Goal: Transaction & Acquisition: Obtain resource

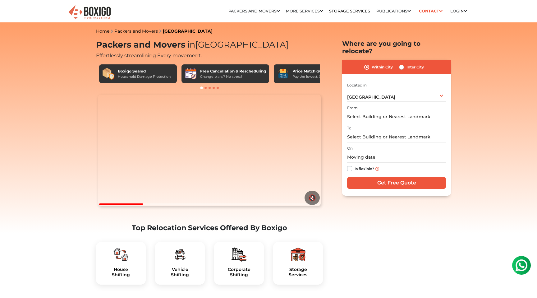
click at [406, 63] on label "Inter City" at bounding box center [414, 66] width 17 height 7
click at [402, 63] on input "Inter City" at bounding box center [401, 66] width 5 height 6
radio input "true"
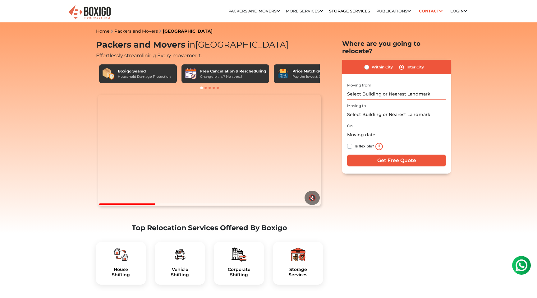
click at [381, 89] on input "text" at bounding box center [396, 94] width 99 height 11
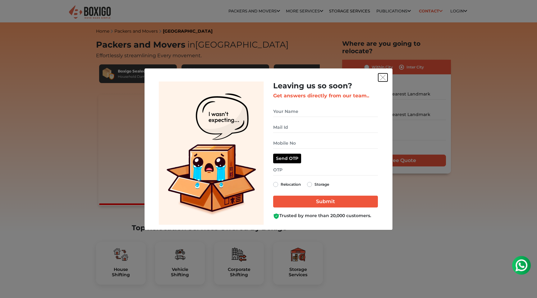
click at [383, 78] on img "get free quote dialog" at bounding box center [383, 78] width 6 height 6
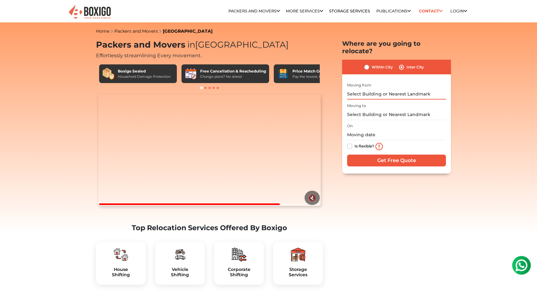
click at [377, 89] on input "text" at bounding box center [396, 94] width 99 height 11
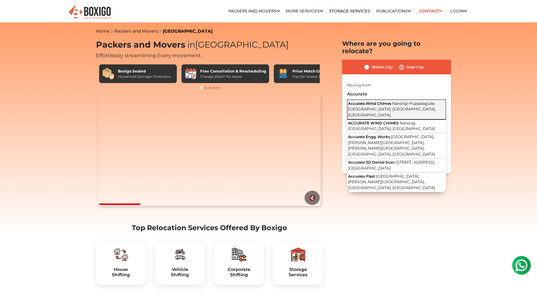
click at [380, 101] on span "Narsingi-Puppalaguda [GEOGRAPHIC_DATA], [GEOGRAPHIC_DATA], [GEOGRAPHIC_DATA]" at bounding box center [392, 109] width 88 height 16
type input "Accurate Wind Chimes, Narsingi-[GEOGRAPHIC_DATA], [GEOGRAPHIC_DATA], [GEOGRAPHI…"
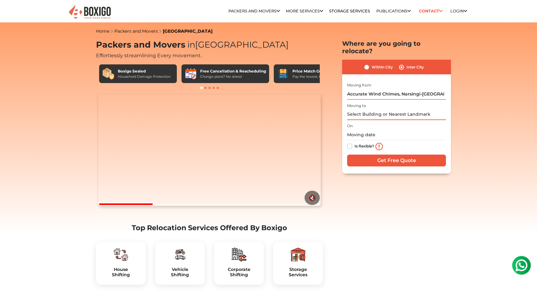
click at [377, 109] on input "text" at bounding box center [396, 114] width 99 height 11
click at [361, 109] on input "text" at bounding box center [396, 114] width 99 height 11
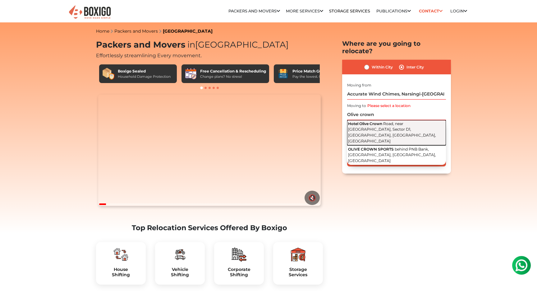
click at [365, 121] on span "Hotel Olive Crown" at bounding box center [365, 123] width 34 height 5
type input "[GEOGRAPHIC_DATA], near [GEOGRAPHIC_DATA], Sector D1, [GEOGRAPHIC_DATA], [GEOGR…"
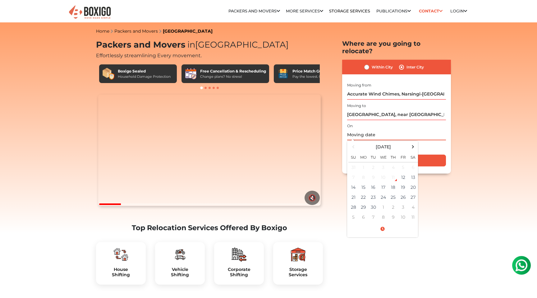
click at [366, 129] on input "text" at bounding box center [396, 134] width 99 height 11
click at [402, 172] on td "12" at bounding box center [403, 177] width 10 height 10
type input "[DATE] 7:33 PM"
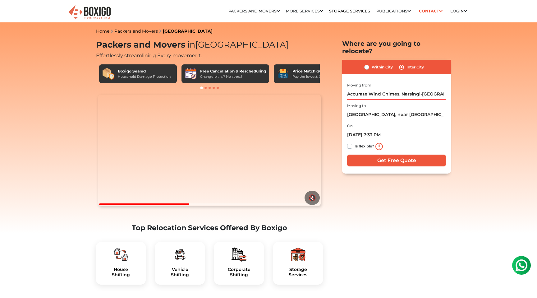
click at [354, 142] on label "Is flexible?" at bounding box center [364, 145] width 20 height 7
click at [349, 142] on input "Is flexible?" at bounding box center [349, 145] width 5 height 6
checkbox input "true"
click at [363, 154] on input "Get Free Quote" at bounding box center [396, 160] width 99 height 12
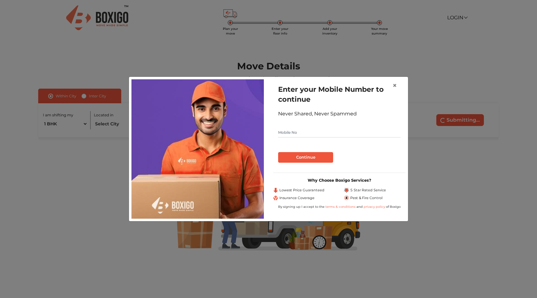
click at [334, 134] on input "text" at bounding box center [339, 132] width 122 height 10
type input "6307912028"
click at [318, 159] on button "Continue" at bounding box center [305, 157] width 55 height 11
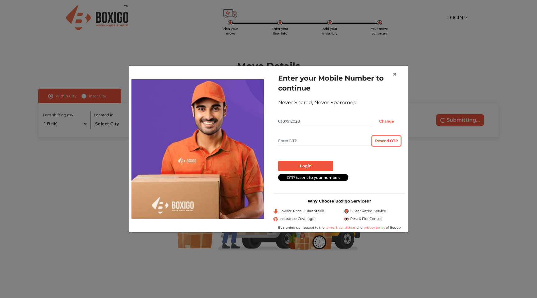
click at [382, 141] on button "Resend OTP" at bounding box center [386, 141] width 28 height 10
click at [383, 124] on input "Change" at bounding box center [386, 121] width 28 height 10
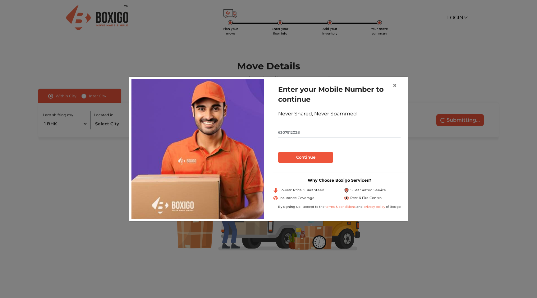
drag, startPoint x: 302, startPoint y: 134, endPoint x: 274, endPoint y: 134, distance: 28.6
click at [274, 134] on div "Enter your Mobile Number to continue Never Shared, Never Spammed 6307912028 Con…" at bounding box center [339, 123] width 132 height 88
click at [280, 133] on input "6307912028" at bounding box center [339, 132] width 122 height 10
click at [287, 132] on input "6307912028" at bounding box center [339, 132] width 122 height 10
click at [293, 133] on input "6307912028" at bounding box center [339, 132] width 122 height 10
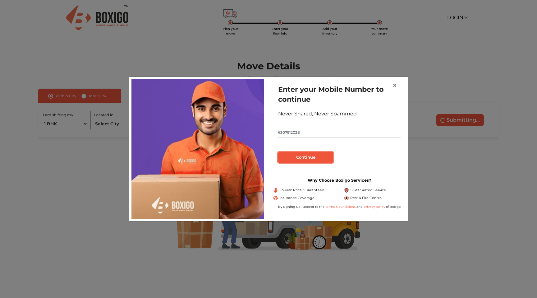
click at [306, 161] on button "Continue" at bounding box center [305, 157] width 55 height 11
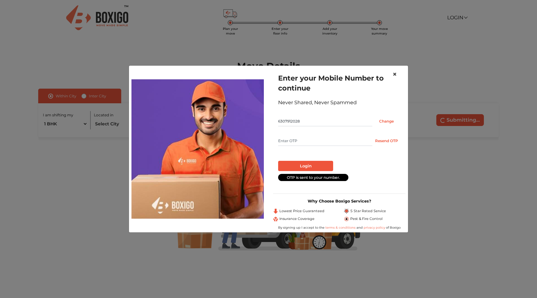
click at [394, 76] on span "×" at bounding box center [394, 74] width 4 height 9
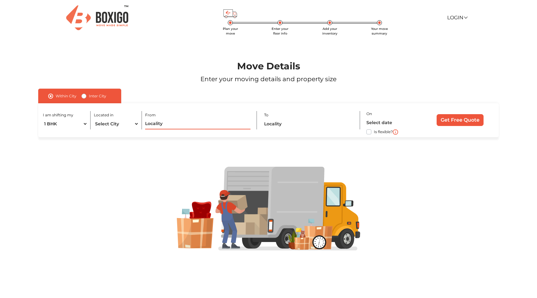
click at [177, 127] on input "text" at bounding box center [197, 123] width 105 height 11
click at [89, 98] on label "Inter City" at bounding box center [97, 95] width 17 height 7
click at [83, 98] on input "Inter City" at bounding box center [83, 95] width 5 height 6
radio input "true"
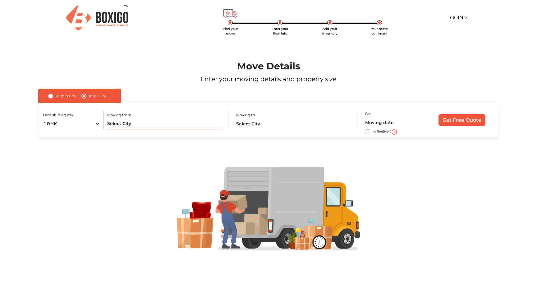
click at [129, 121] on input "text" at bounding box center [164, 123] width 114 height 11
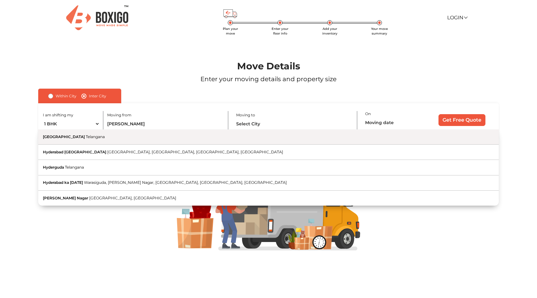
click at [119, 137] on button "Hyderabad Telangana" at bounding box center [268, 136] width 460 height 15
type input "Hyderabad, Telangana"
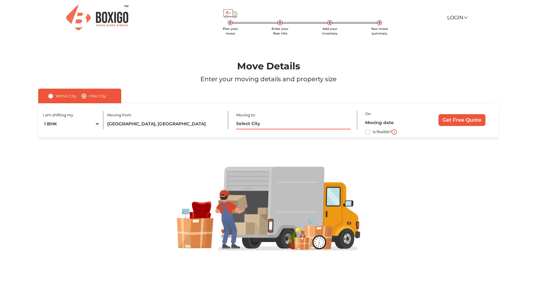
click at [267, 122] on input "text" at bounding box center [293, 123] width 114 height 11
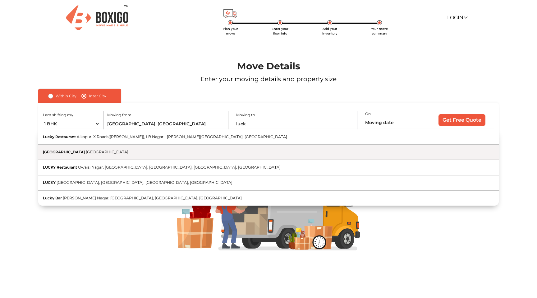
click at [223, 153] on button "Lucknow Uttar Pradesh" at bounding box center [268, 151] width 460 height 15
type input "Lucknow, Uttar Pradesh"
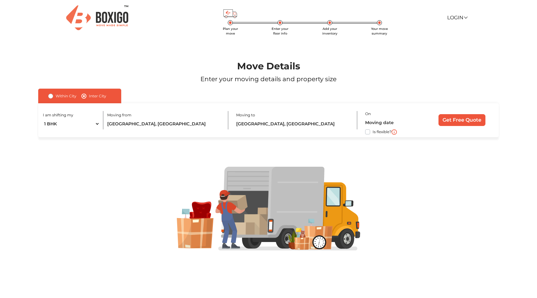
click at [372, 132] on label "Is flexible?" at bounding box center [381, 131] width 19 height 7
click at [43, 132] on input "Is flexible?" at bounding box center [40, 131] width 5 height 6
checkbox input "true"
click at [452, 122] on input "Get Free Quote" at bounding box center [461, 120] width 47 height 12
click at [387, 124] on input "text" at bounding box center [393, 122] width 57 height 11
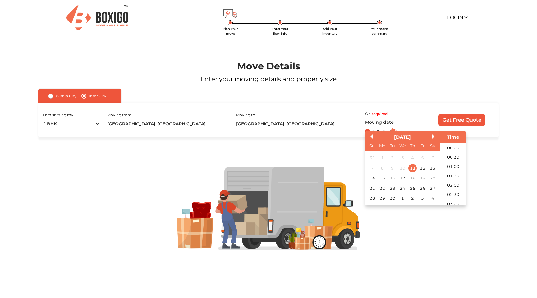
scroll to position [382, 0]
click at [424, 166] on div "12" at bounding box center [422, 168] width 8 height 8
type input "12/09/2025 12:00 AM"
click at [469, 121] on input "Get Free Quote" at bounding box center [461, 120] width 47 height 12
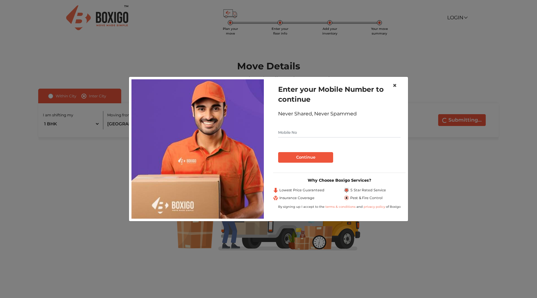
click at [395, 87] on span "×" at bounding box center [394, 85] width 4 height 9
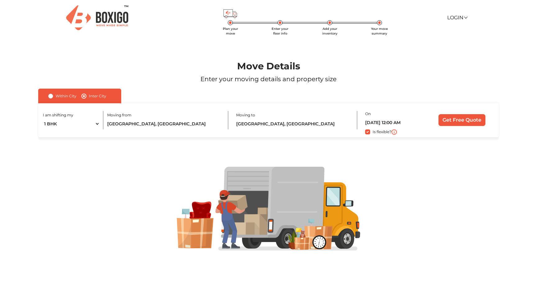
drag, startPoint x: 399, startPoint y: 32, endPoint x: 255, endPoint y: 27, distance: 143.9
click at [255, 27] on ul "Plan your move Enter your floor info Add your inventory Your move summary" at bounding box center [304, 30] width 199 height 9
click at [255, 27] on li "Enter your floor info" at bounding box center [280, 30] width 50 height 9
drag, startPoint x: 206, startPoint y: 16, endPoint x: 376, endPoint y: 30, distance: 170.8
click at [376, 21] on div "Plan your move Enter your floor info Add your inventory Your move summary Login…" at bounding box center [336, 17] width 271 height 7
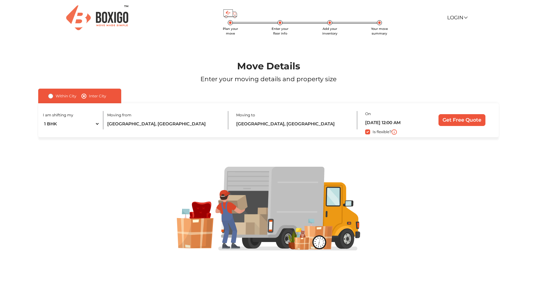
click at [392, 35] on div "Move Details Enter your moving details and property size" at bounding box center [268, 61] width 503 height 53
drag, startPoint x: 392, startPoint y: 35, endPoint x: 221, endPoint y: 29, distance: 170.3
click at [221, 29] on ul "Plan your move Enter your floor info Add your inventory Your move summary" at bounding box center [304, 30] width 199 height 9
click at [221, 29] on li "Plan your move" at bounding box center [230, 30] width 50 height 9
drag, startPoint x: 390, startPoint y: 33, endPoint x: 221, endPoint y: 30, distance: 169.6
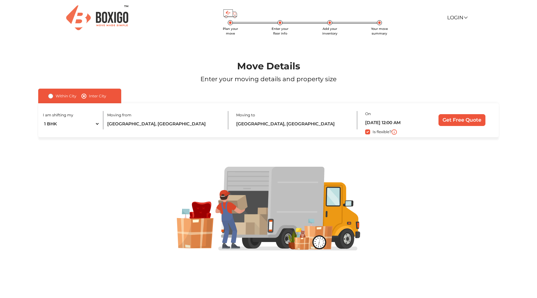
click at [221, 30] on ul "Plan your move Enter your floor info Add your inventory Your move summary" at bounding box center [304, 30] width 199 height 9
click at [221, 30] on li "Plan your move" at bounding box center [230, 30] width 50 height 9
drag, startPoint x: 221, startPoint y: 30, endPoint x: 386, endPoint y: 35, distance: 165.7
click at [386, 35] on ul "Plan your move Enter your floor info Add your inventory Your move summary" at bounding box center [304, 30] width 199 height 9
click at [390, 34] on li "Your move summary" at bounding box center [379, 30] width 50 height 9
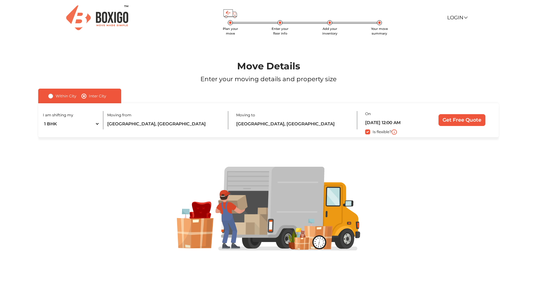
drag, startPoint x: 390, startPoint y: 34, endPoint x: 221, endPoint y: 25, distance: 169.9
click at [221, 25] on div "Plan your move Enter your floor info Add your inventory Your move summary Login…" at bounding box center [268, 17] width 406 height 35
click at [221, 27] on li "Plan your move" at bounding box center [230, 30] width 50 height 9
drag, startPoint x: 217, startPoint y: 31, endPoint x: 300, endPoint y: 25, distance: 84.1
click at [302, 25] on div "Plan your move Enter your floor info Add your inventory Your move summary Login…" at bounding box center [268, 17] width 406 height 35
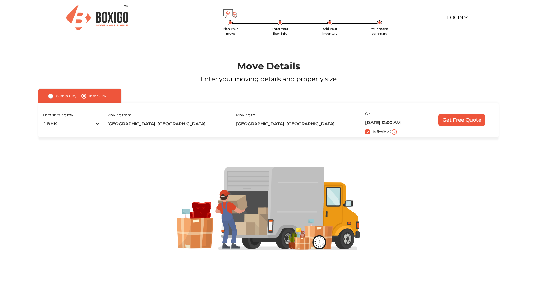
click at [214, 26] on li "Plan your move" at bounding box center [230, 30] width 50 height 9
drag, startPoint x: 220, startPoint y: 28, endPoint x: 387, endPoint y: 35, distance: 167.6
click at [387, 35] on ul "Plan your move Enter your floor info Add your inventory Your move summary" at bounding box center [304, 30] width 199 height 9
click at [387, 35] on div "Move Details Enter your moving details and property size" at bounding box center [268, 61] width 503 height 53
drag, startPoint x: 388, startPoint y: 36, endPoint x: 222, endPoint y: 29, distance: 166.0
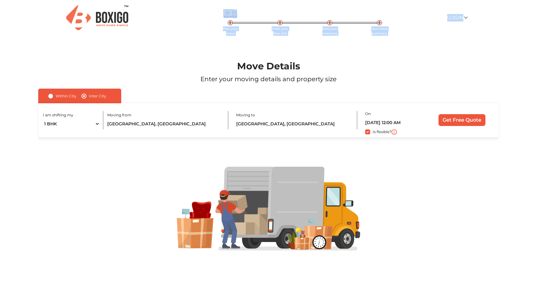
click at [222, 29] on div "Plan your move Enter your floor info Add your inventory Your move summary Login…" at bounding box center [268, 149] width 537 height 298
click at [223, 29] on span "Plan your move" at bounding box center [230, 31] width 15 height 9
drag, startPoint x: 222, startPoint y: 29, endPoint x: 385, endPoint y: 33, distance: 163.1
click at [385, 33] on ul "Plan your move Enter your floor info Add your inventory Your move summary" at bounding box center [304, 30] width 199 height 9
drag, startPoint x: 390, startPoint y: 34, endPoint x: 223, endPoint y: 28, distance: 166.9
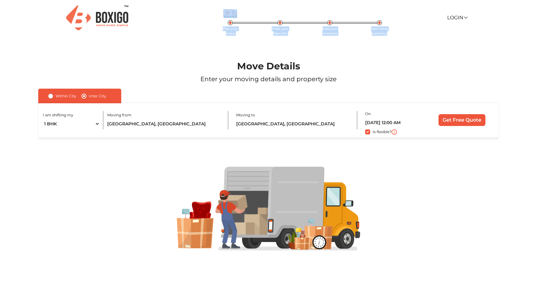
click at [223, 28] on ul "Plan your move Enter your floor info Add your inventory Your move summary" at bounding box center [304, 30] width 199 height 9
click at [460, 121] on input "Get Free Quote" at bounding box center [461, 120] width 47 height 12
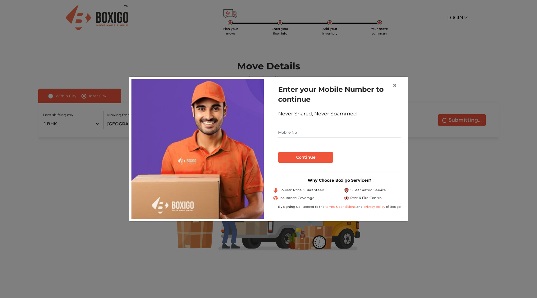
click at [315, 133] on input "text" at bounding box center [339, 132] width 122 height 10
type input "6307912028"
click at [301, 162] on button "Continue" at bounding box center [305, 157] width 55 height 11
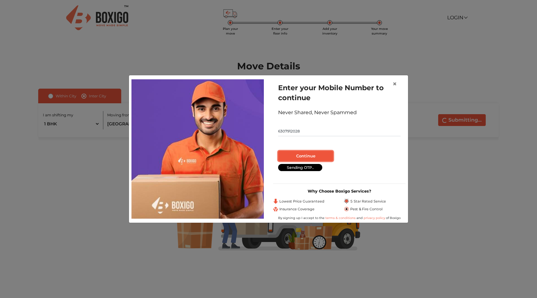
click at [317, 156] on button "Continue" at bounding box center [305, 156] width 55 height 11
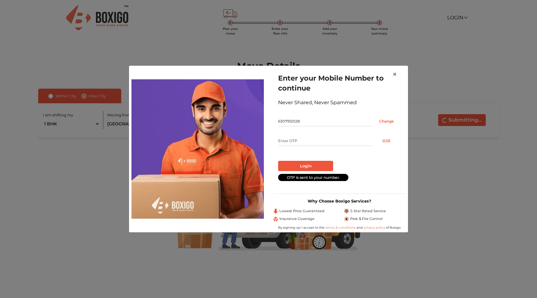
click at [314, 143] on input "text" at bounding box center [325, 141] width 94 height 10
type input "9966"
click at [312, 166] on button "Login" at bounding box center [305, 166] width 55 height 11
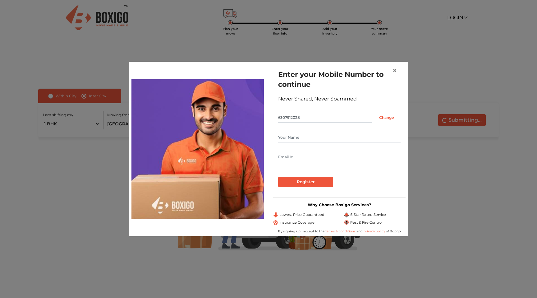
click at [315, 139] on input "text" at bounding box center [339, 137] width 122 height 10
type input "Manan Agarwal"
type input "manan.agarwal.lko@gmail.com"
click at [309, 182] on input "Register" at bounding box center [305, 181] width 55 height 11
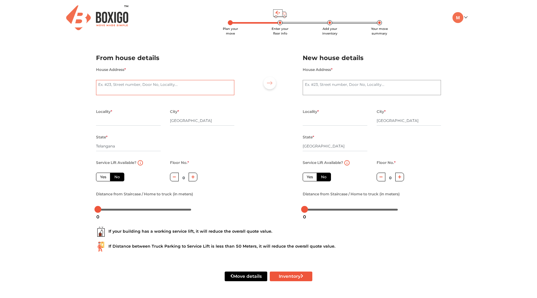
click at [209, 90] on textarea "House Address *" at bounding box center [165, 88] width 138 height 16
click at [349, 92] on textarea "House Address *" at bounding box center [372, 88] width 138 height 16
type textarea "A- 2/31 Sector F extension, LDA Colony, Kanpur Road"
click at [387, 121] on input "[GEOGRAPHIC_DATA]" at bounding box center [408, 121] width 65 height 10
drag, startPoint x: 353, startPoint y: 86, endPoint x: 417, endPoint y: 86, distance: 63.4
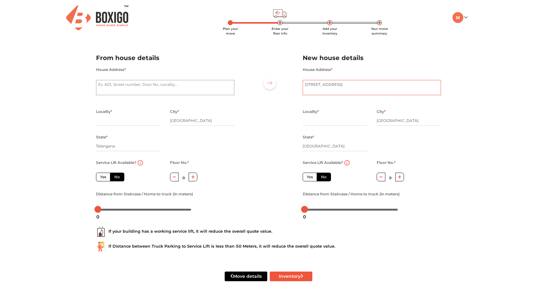
click at [417, 86] on textarea "A- 2/31 Sector F extension, LDA Colony, Kanpur Road" at bounding box center [372, 88] width 138 height 16
click at [317, 123] on input "text" at bounding box center [335, 121] width 65 height 10
paste input "LDA Colony, Kanpur Road"
type input "LDA Colony, Kanpur Road"
click at [145, 89] on textarea "House Address *" at bounding box center [165, 88] width 138 height 16
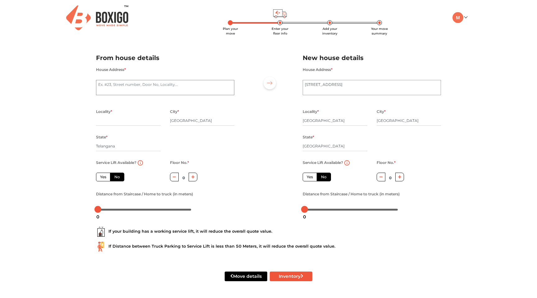
type textarea "A"
paste textarea "Accurate Wind Chimes Block-G, ACCURATE WIND CHIMES, Survey No: 342/1 & 343, Opp…"
type textarea "F 004 Accurate Wind Chimes Block-G, ACCURATE WIND CHIMES, Survey No: 342/1 & 34…"
click at [409, 86] on textarea "A- 2/31 Sector F extension, LDA Colony, Kanpur Road" at bounding box center [372, 88] width 138 height 16
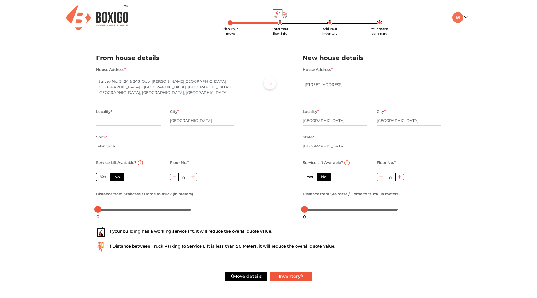
type textarea "A- 2/31 Sector F extension, LDA Colony, Kanpur Road, 226012"
drag, startPoint x: 118, startPoint y: 93, endPoint x: 204, endPoint y: 87, distance: 86.9
click at [204, 87] on textarea "F 004 Accurate Wind Chimes Block-G, ACCURATE WIND CHIMES, Survey No: 342/1 & 34…" at bounding box center [165, 88] width 138 height 16
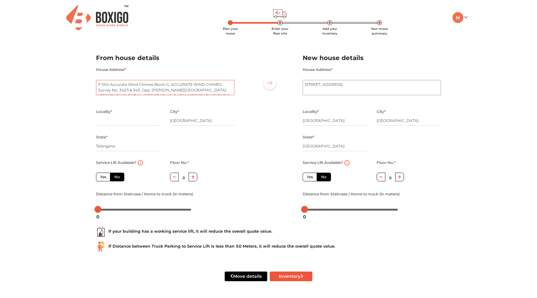
drag, startPoint x: 154, startPoint y: 85, endPoint x: 168, endPoint y: 85, distance: 14.3
click at [168, 85] on textarea "F 004 Accurate Wind Chimes Block-G, ACCURATE WIND CHIMES, Survey No: 342/1 & 34…" at bounding box center [165, 88] width 138 height 16
drag, startPoint x: 205, startPoint y: 87, endPoint x: 155, endPoint y: 84, distance: 49.7
click at [155, 84] on textarea "F 004 Accurate Wind Chimes, ACCURATE WIND CHIMES, Survey No: 342/1 & 343, Opp. …" at bounding box center [165, 88] width 138 height 16
click at [168, 92] on textarea "F 004 Accurate Wind Chimes, Survey No: 342/1 & 343, Opp. Chaitanya College Nars…" at bounding box center [165, 88] width 138 height 16
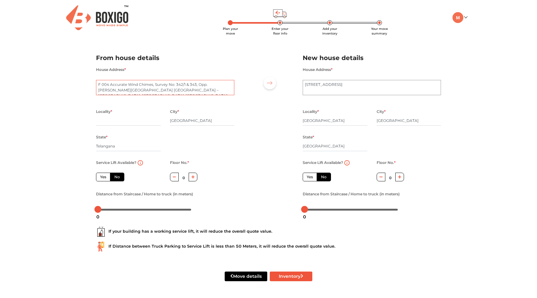
click at [170, 92] on textarea "F 004 Accurate Wind Chimes, Survey No: 342/1 & 343, Opp. Chaitanya College Nars…" at bounding box center [165, 88] width 138 height 16
type textarea "F 004 Accurate Wind Chimes, Survey No: 342/1 & 343, Opp. Chaitanya College Nars…"
click at [128, 121] on input "text" at bounding box center [128, 121] width 65 height 10
paste input "Narsingi"
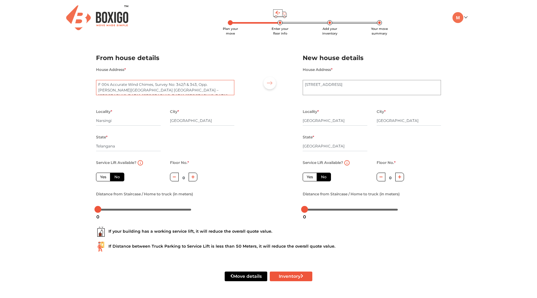
drag, startPoint x: 111, startPoint y: 86, endPoint x: 153, endPoint y: 87, distance: 41.6
click at [153, 87] on textarea "F 004 Accurate Wind Chimes, Survey No: 342/1 & 343, Opp. Chaitanya College Nars…" at bounding box center [165, 88] width 138 height 16
click at [96, 122] on input "Narsingi" at bounding box center [128, 121] width 65 height 10
paste input "Accurate Wind Chimes"
type input "Accurate Wind Chimes, Narsingi"
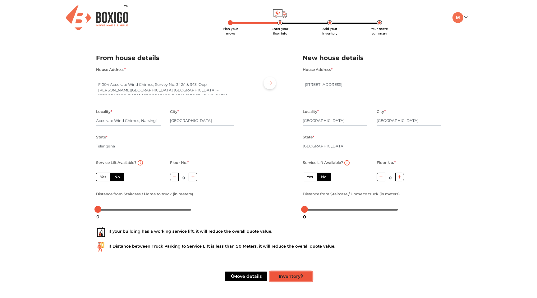
click at [294, 277] on button "Inventory" at bounding box center [291, 276] width 43 height 10
radio input "true"
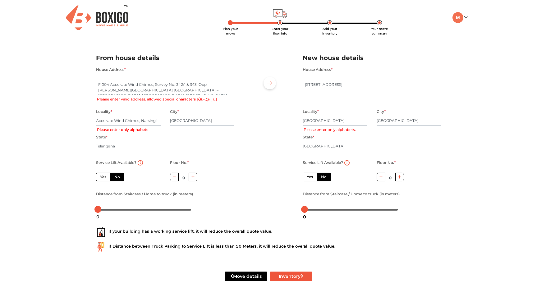
click at [174, 87] on textarea "F 004 Accurate Wind Chimes, Survey No: 342/1 & 343, Opp. Chaitanya College Nars…" at bounding box center [165, 88] width 138 height 16
type textarea "F 004 Accurate Wind Chimes, Survey No 342/1 & 343, Opp. Chaitanya College Narsi…"
click at [324, 123] on input "LDA Colony, Kanpur Road" at bounding box center [335, 121] width 65 height 10
radio input "true"
type input "LDA Colony Kanpur Road"
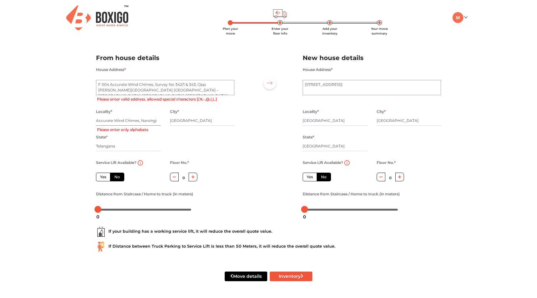
click at [139, 124] on input "Accurate Wind Chimes, Narsingi" at bounding box center [128, 121] width 65 height 10
click at [140, 124] on input "Accurate Wind Chimes, Narsingi" at bounding box center [128, 121] width 65 height 10
click at [139, 122] on input "Accurate Wind Chimes, Narsingi" at bounding box center [128, 121] width 65 height 10
type input "Accurate Wind Chimes Narsingi"
radio input "true"
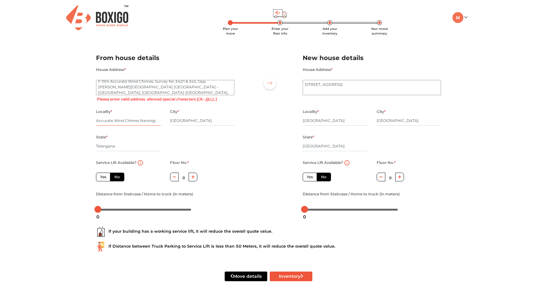
scroll to position [6, 0]
type input "Accurate Wind Chimes Narsingi"
click at [224, 87] on textarea "F 004 Accurate Wind Chimes, Survey No 342/1 & 343, Opp. Chaitanya College Narsi…" at bounding box center [165, 88] width 138 height 16
click at [183, 86] on textarea "F 004 Accurate Wind Chimes, Survey No 342/1 & 343, Opp. Chaitanya College Narsi…" at bounding box center [165, 88] width 138 height 16
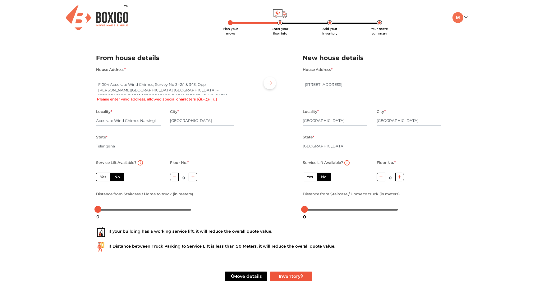
click at [187, 86] on textarea "F 004 Accurate Wind Chimes, Survey No 342/1 & 343, Opp. Chaitanya College Narsi…" at bounding box center [165, 88] width 138 height 16
click at [132, 91] on textarea "F 004 Accurate Wind Chimes, Survey No 342/1 343, Opp. Chaitanya College Narsing…" at bounding box center [165, 88] width 138 height 16
type textarea "F 004 Accurate Wind Chimes, Survey No 342/1 343, Opp. Chaitanya College Narsing…"
radio input "true"
type textarea "F 004 Accurate Wind Chimes, Survey No 342/1 343, Opp. Chaitanya College Narsing…"
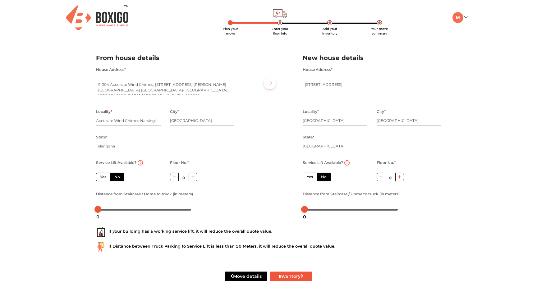
click at [309, 175] on label "Yes" at bounding box center [310, 176] width 14 height 9
click at [309, 175] on input "Yes" at bounding box center [309, 176] width 4 height 4
radio input "true"
radio input "false"
click at [106, 177] on label "Yes" at bounding box center [103, 176] width 14 height 9
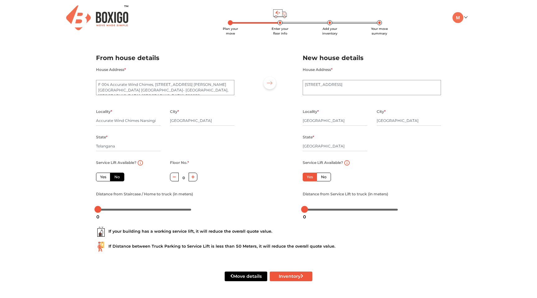
click at [104, 177] on input "Yes" at bounding box center [102, 176] width 4 height 4
radio input "true"
click at [283, 273] on button "Inventory" at bounding box center [291, 276] width 43 height 10
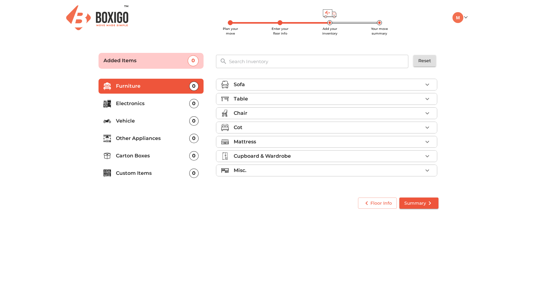
click at [157, 176] on p "Custom Items" at bounding box center [152, 172] width 73 height 7
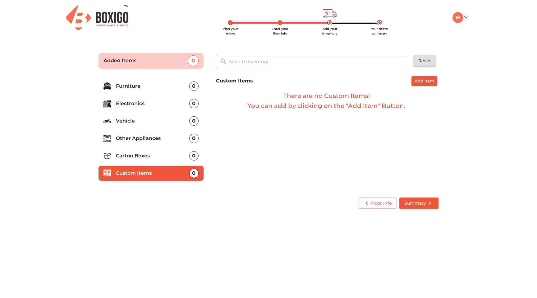
click at [156, 160] on li "Carton Boxes 0" at bounding box center [150, 155] width 105 height 15
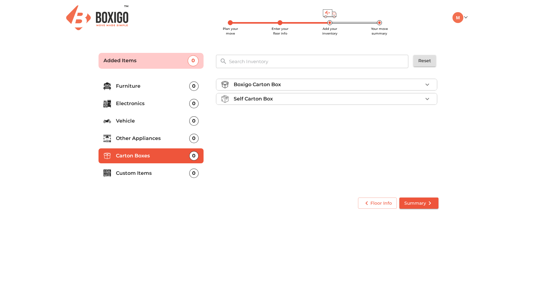
click at [284, 88] on div "Boxigo Carton Box" at bounding box center [328, 84] width 189 height 7
click at [281, 116] on div "Self Carton Box" at bounding box center [328, 116] width 189 height 7
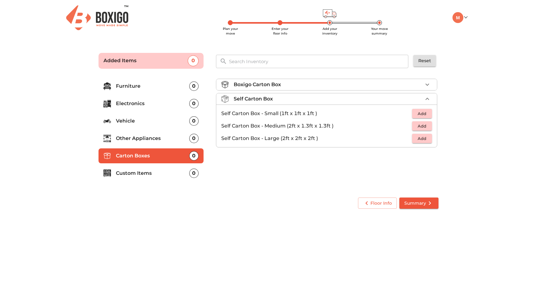
click at [291, 89] on li "Boxigo Carton Box" at bounding box center [326, 84] width 221 height 11
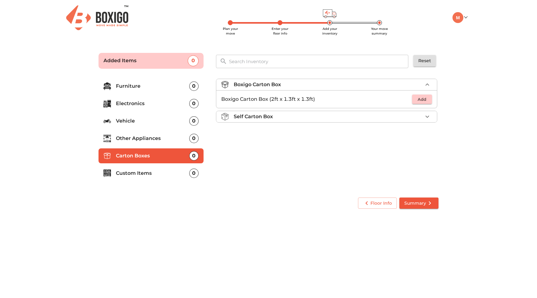
click at [417, 98] on span "Add" at bounding box center [422, 99] width 14 height 7
click at [426, 100] on icon "button" at bounding box center [426, 98] width 7 height 7
click at [429, 116] on icon "button" at bounding box center [426, 116] width 7 height 7
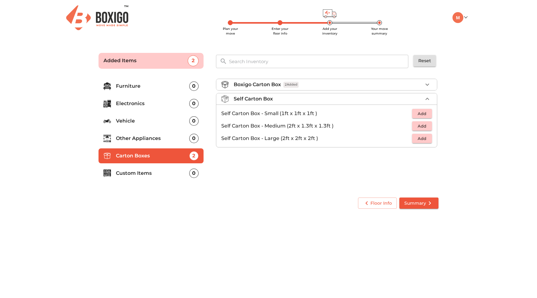
click at [422, 126] on span "Add" at bounding box center [422, 125] width 14 height 7
click at [428, 100] on icon "button" at bounding box center [426, 98] width 7 height 7
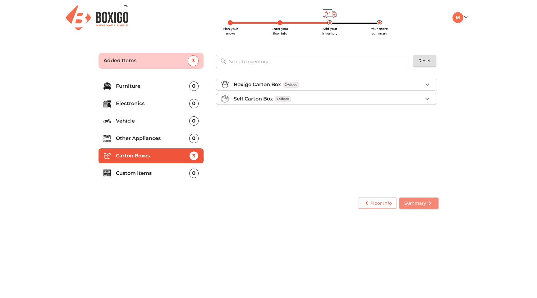
click at [418, 203] on span "Summary" at bounding box center [418, 203] width 29 height 8
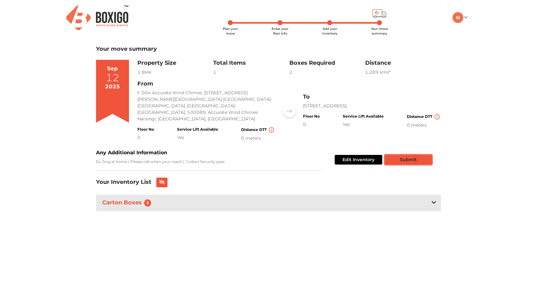
click at [409, 155] on button "Submit" at bounding box center [408, 160] width 47 height 10
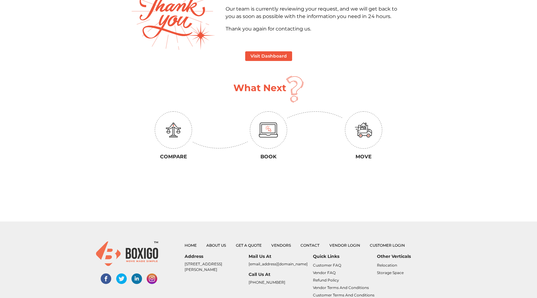
scroll to position [76, 0]
